Goal: Navigation & Orientation: Find specific page/section

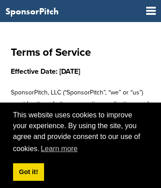
scroll to position [6817, 0]
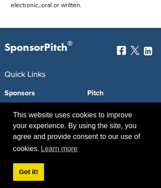
click at [39, 108] on link "Properties" at bounding box center [38, 111] width 69 height 7
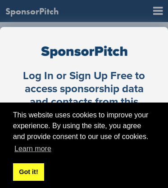
click at [28, 171] on link "Got it!" at bounding box center [28, 172] width 31 height 18
